Goal: Information Seeking & Learning: Learn about a topic

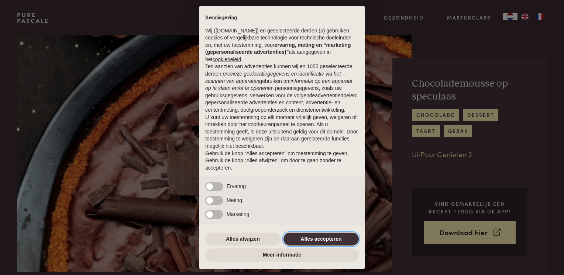
click at [302, 238] on button "Alles accepteren" at bounding box center [321, 239] width 75 height 13
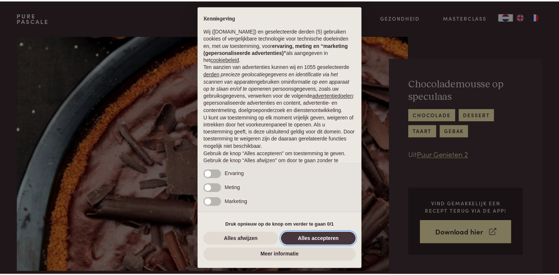
scroll to position [21, 0]
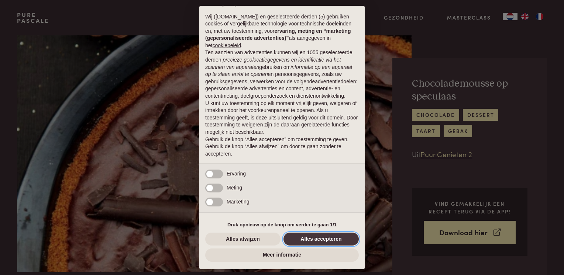
click at [302, 238] on button "Alles accepteren" at bounding box center [321, 239] width 75 height 13
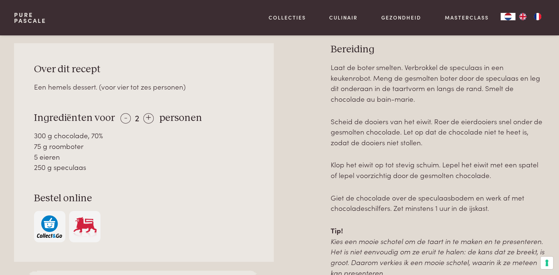
scroll to position [280, 0]
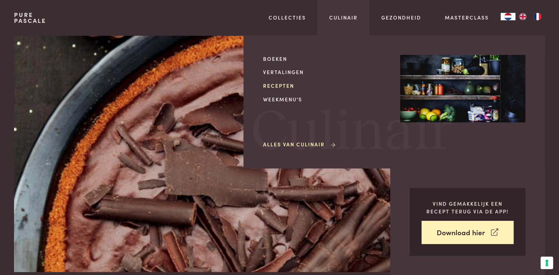
click at [279, 87] on link "Recepten" at bounding box center [325, 86] width 125 height 8
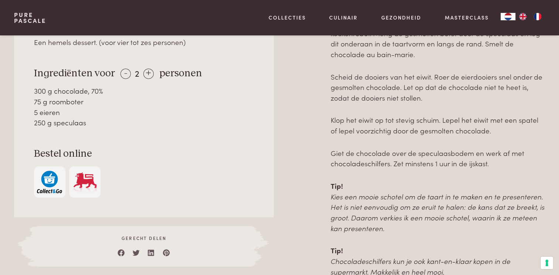
scroll to position [354, 0]
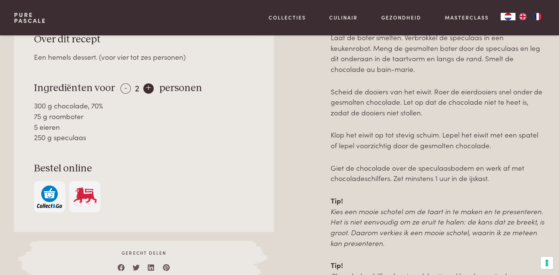
click at [145, 89] on div "+" at bounding box center [148, 88] width 10 height 10
click at [122, 90] on div "-" at bounding box center [125, 88] width 10 height 10
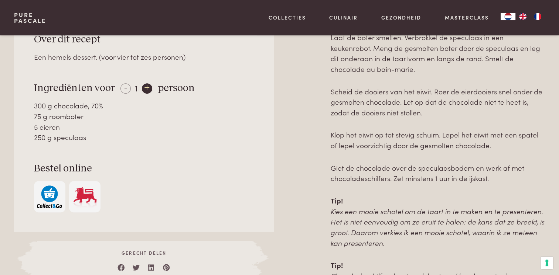
click at [144, 89] on div "+" at bounding box center [147, 88] width 10 height 10
click at [144, 89] on div "+" at bounding box center [148, 88] width 10 height 10
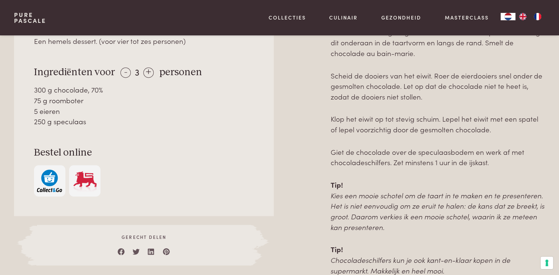
scroll to position [369, 0]
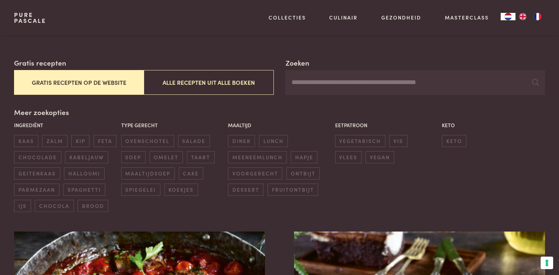
scroll to position [118, 0]
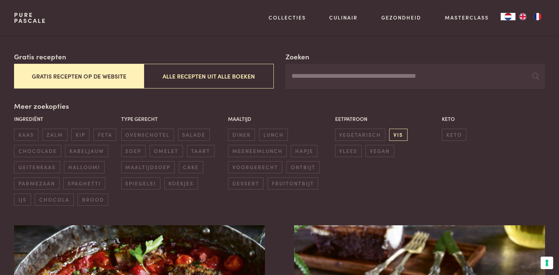
click at [399, 136] on span "vis" at bounding box center [398, 135] width 18 height 12
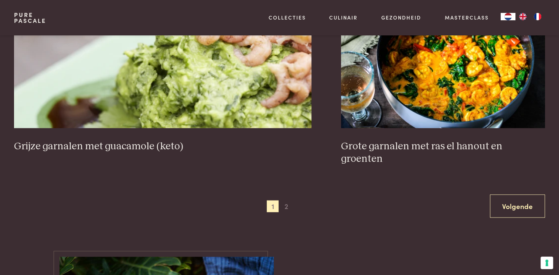
scroll to position [1429, 0]
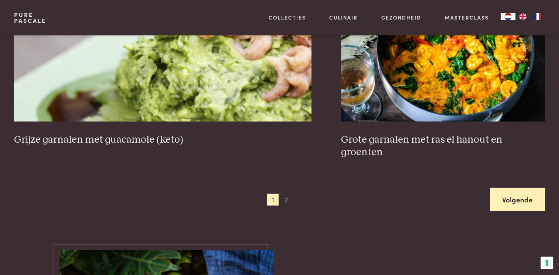
click at [506, 188] on link "Volgende" at bounding box center [517, 199] width 55 height 23
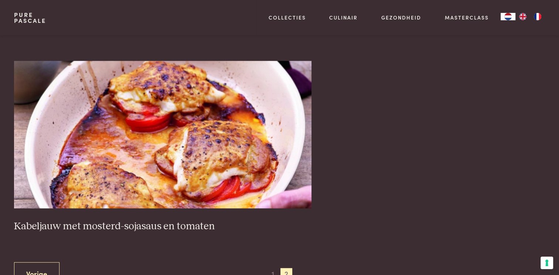
scroll to position [721, 0]
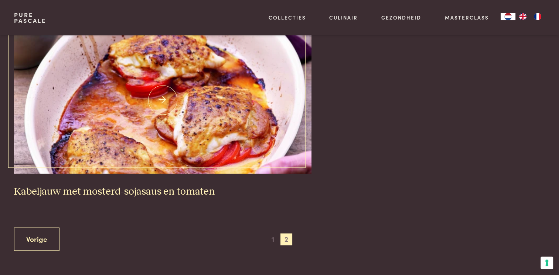
click at [153, 122] on img at bounding box center [162, 100] width 297 height 148
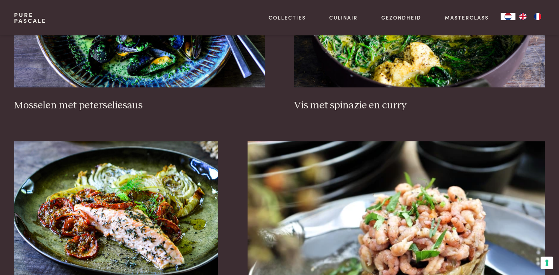
scroll to position [721, 0]
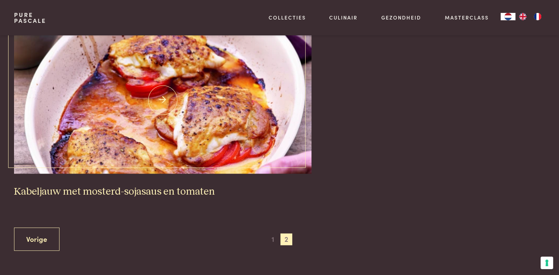
scroll to position [404, 0]
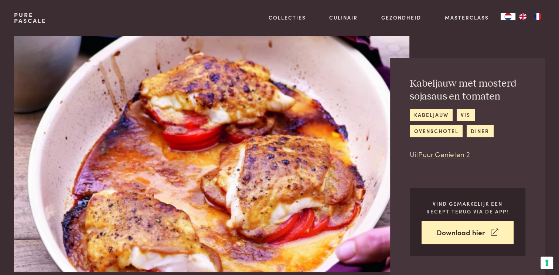
click at [153, 122] on img at bounding box center [211, 153] width 395 height 237
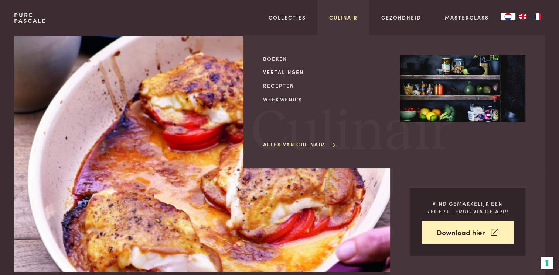
click at [340, 16] on link "Culinair" at bounding box center [343, 18] width 28 height 8
click at [281, 85] on link "Recepten" at bounding box center [325, 86] width 125 height 8
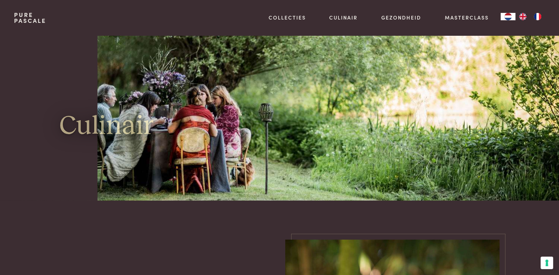
click at [340, 16] on link "Culinair" at bounding box center [343, 18] width 28 height 8
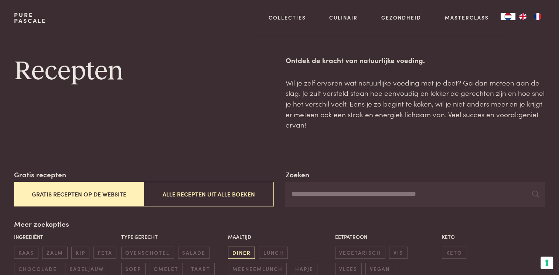
click at [239, 252] on span "diner" at bounding box center [241, 253] width 27 height 12
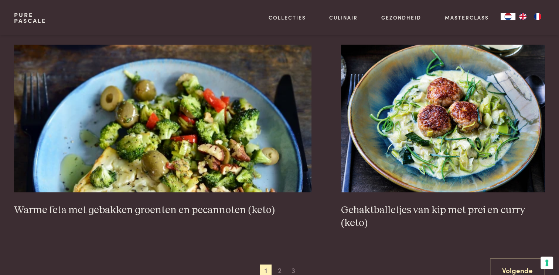
scroll to position [1360, 0]
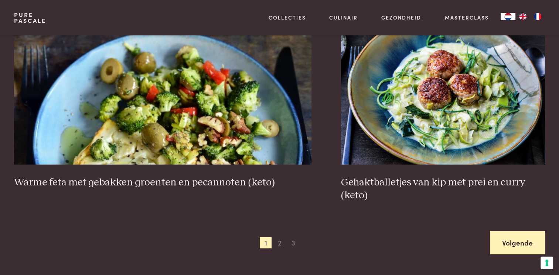
click at [508, 238] on link "Volgende" at bounding box center [517, 242] width 55 height 23
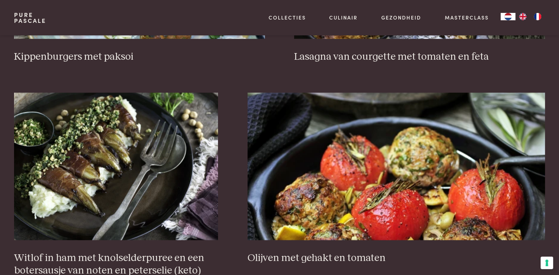
scroll to position [1085, 0]
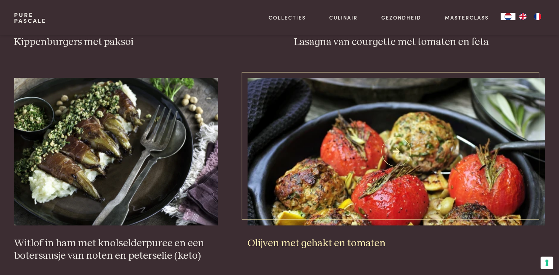
click at [396, 151] on img at bounding box center [395, 152] width 297 height 148
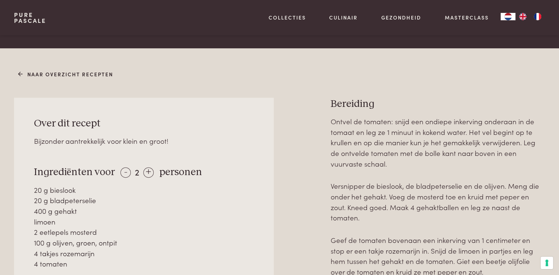
scroll to position [281, 0]
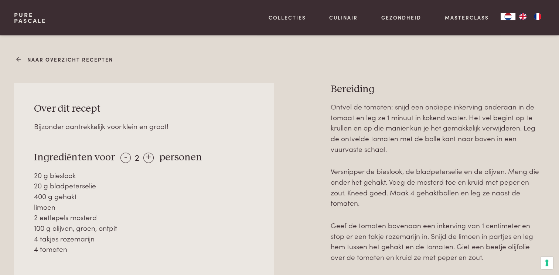
click at [20, 60] on icon at bounding box center [18, 60] width 5 height 8
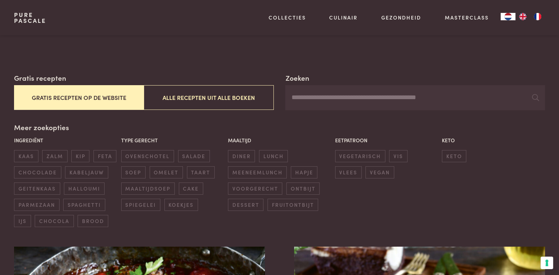
scroll to position [118, 0]
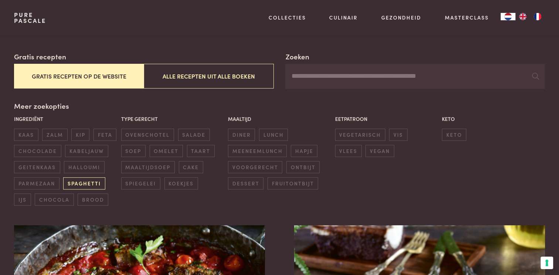
click at [84, 181] on span "spaghetti" at bounding box center [84, 184] width 42 height 12
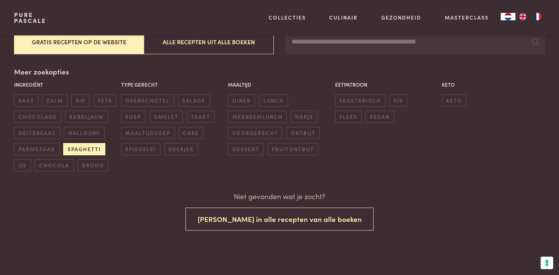
scroll to position [153, 0]
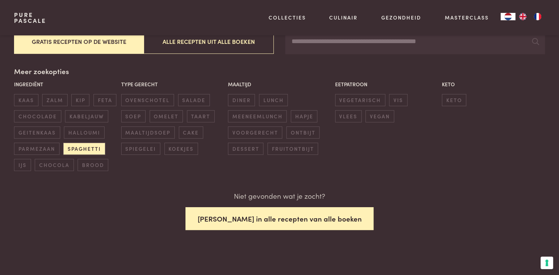
click at [232, 220] on button "[PERSON_NAME] in alle recepten van alle boeken" at bounding box center [279, 218] width 188 height 23
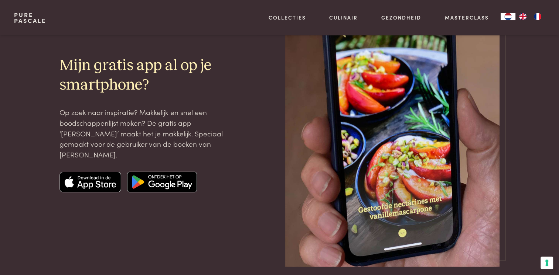
scroll to position [1809, 0]
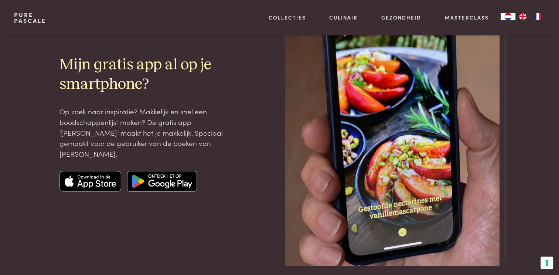
scroll to position [155, 0]
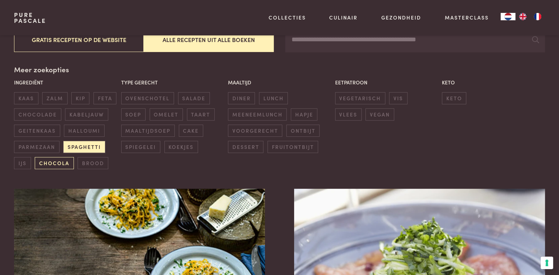
click at [54, 163] on span "chocola" at bounding box center [54, 163] width 39 height 12
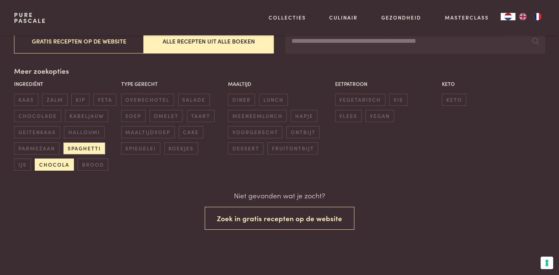
scroll to position [153, 0]
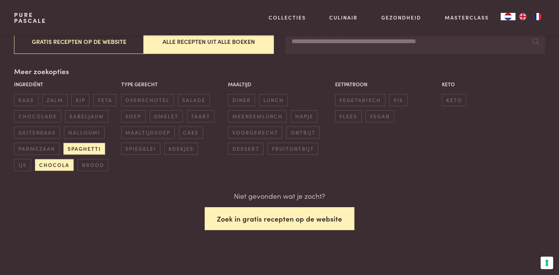
click at [267, 218] on button "Zoek in gratis recepten op de website" at bounding box center [280, 218] width 150 height 23
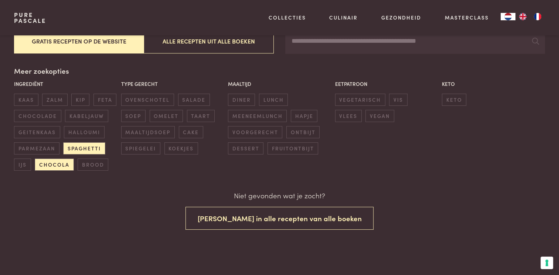
scroll to position [153, 0]
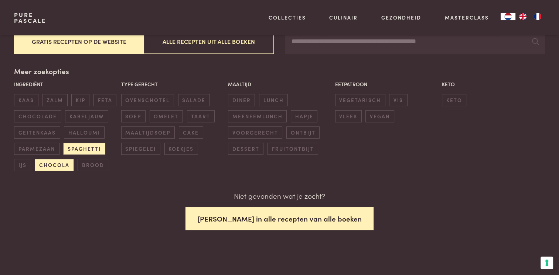
click at [267, 221] on button "[PERSON_NAME] in alle recepten van alle boeken" at bounding box center [279, 218] width 188 height 23
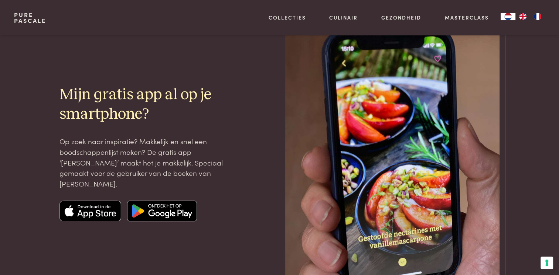
scroll to position [803, 0]
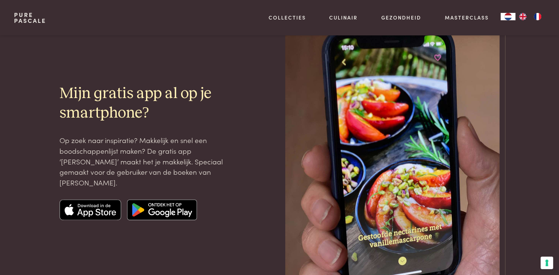
scroll to position [155, 0]
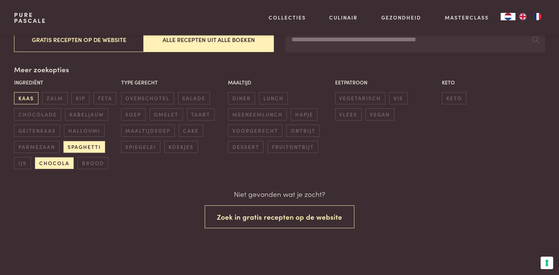
click at [29, 97] on span "kaas" at bounding box center [26, 98] width 24 height 12
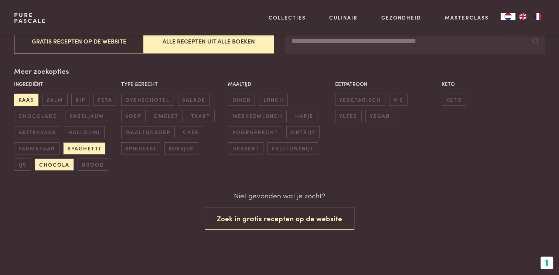
scroll to position [153, 0]
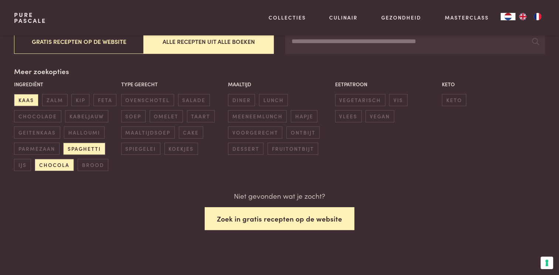
click at [263, 216] on button "Zoek in gratis recepten op de website" at bounding box center [280, 218] width 150 height 23
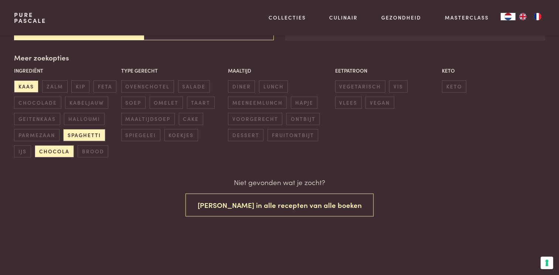
scroll to position [168, 0]
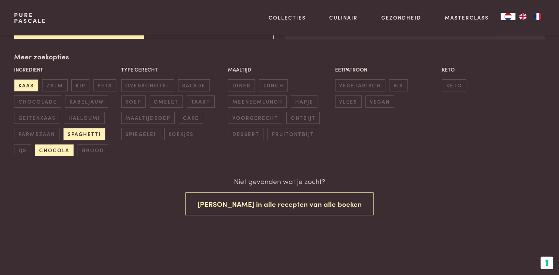
click at [80, 36] on button "Gratis recepten op de website" at bounding box center [79, 26] width 130 height 25
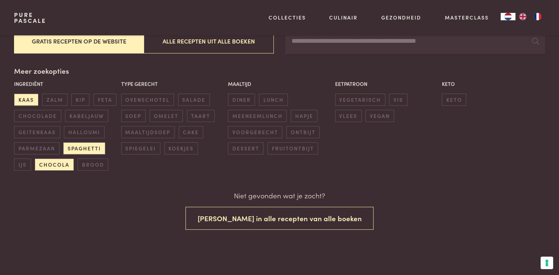
scroll to position [153, 0]
click at [78, 43] on button "Gratis recepten op de website" at bounding box center [79, 41] width 130 height 25
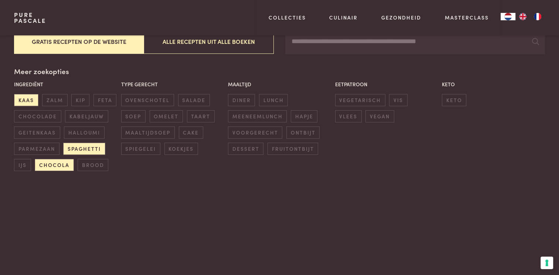
click at [78, 43] on button "Gratis recepten op de website" at bounding box center [79, 41] width 130 height 25
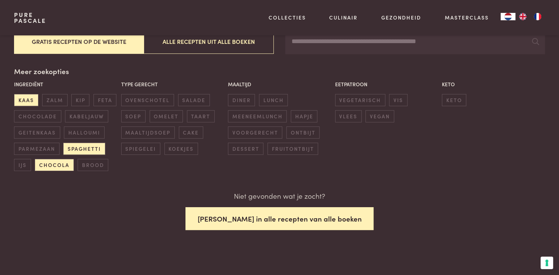
click at [267, 218] on button "[PERSON_NAME] in alle recepten van alle boeken" at bounding box center [279, 218] width 188 height 23
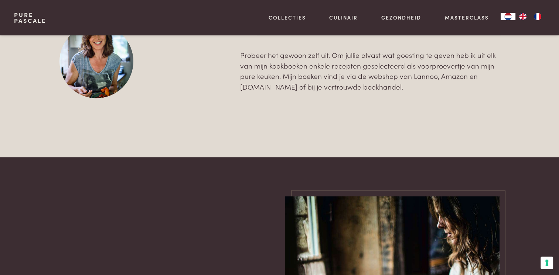
scroll to position [1238, 0]
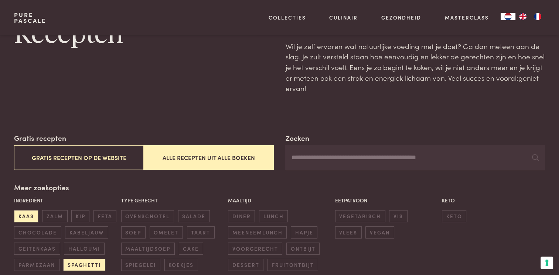
scroll to position [0, 0]
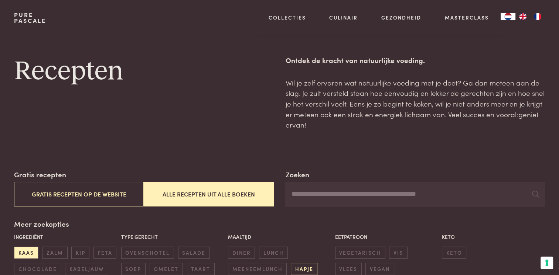
click at [303, 270] on span "hapje" at bounding box center [304, 269] width 27 height 12
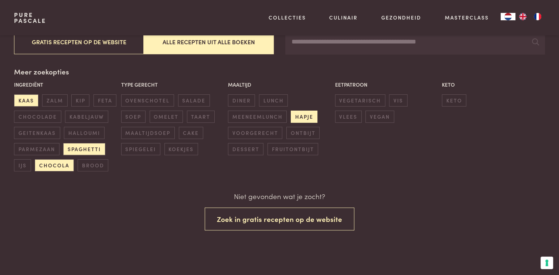
scroll to position [153, 0]
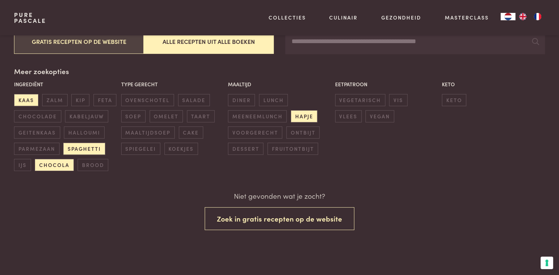
click at [67, 45] on button "Gratis recepten op de website" at bounding box center [79, 41] width 130 height 25
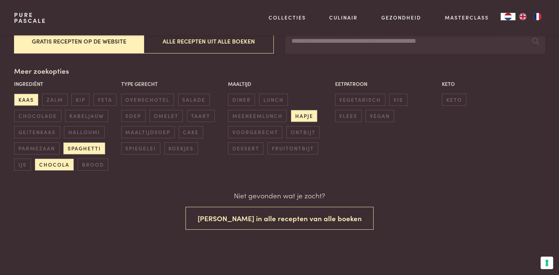
scroll to position [153, 0]
click at [428, 222] on div "Niet gevonden wat je zocht? [PERSON_NAME] in alle recepten van alle boeken" at bounding box center [279, 211] width 530 height 40
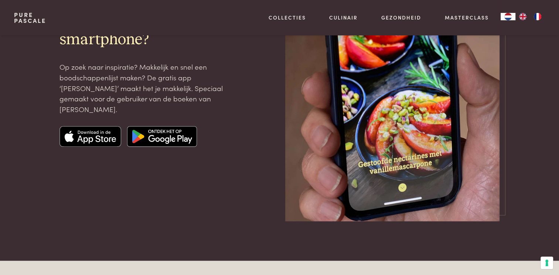
scroll to position [906, 0]
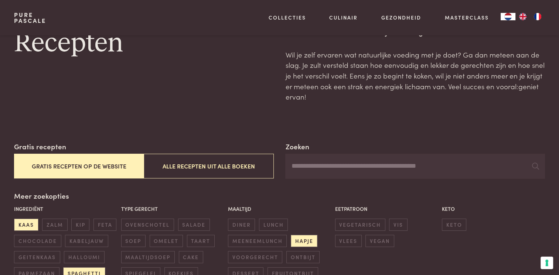
scroll to position [154, 0]
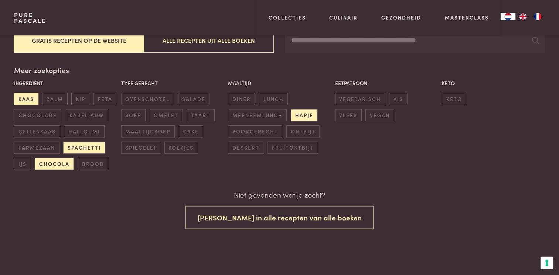
click at [32, 97] on span "kaas" at bounding box center [26, 99] width 24 height 12
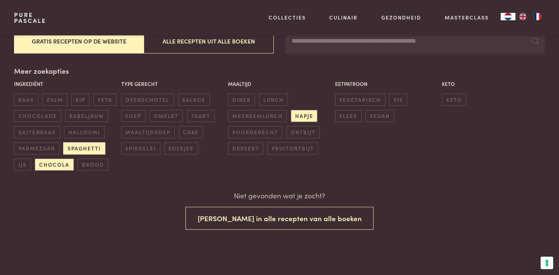
scroll to position [153, 0]
click at [81, 145] on span "spaghetti" at bounding box center [84, 149] width 42 height 12
click at [51, 163] on span "chocola" at bounding box center [54, 165] width 39 height 12
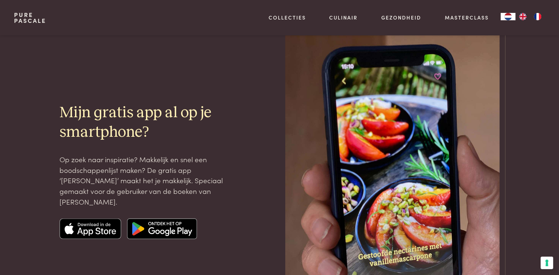
scroll to position [1351, 0]
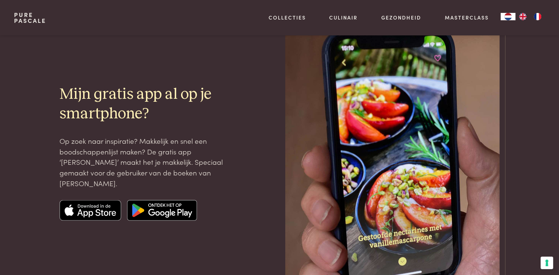
scroll to position [154, 0]
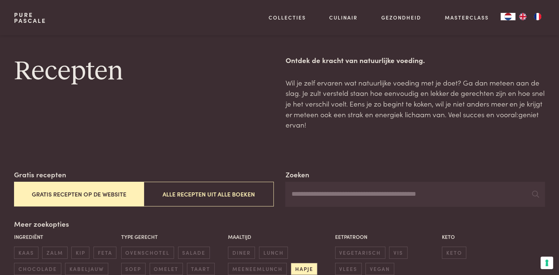
scroll to position [168, 0]
